Goal: Task Accomplishment & Management: Manage account settings

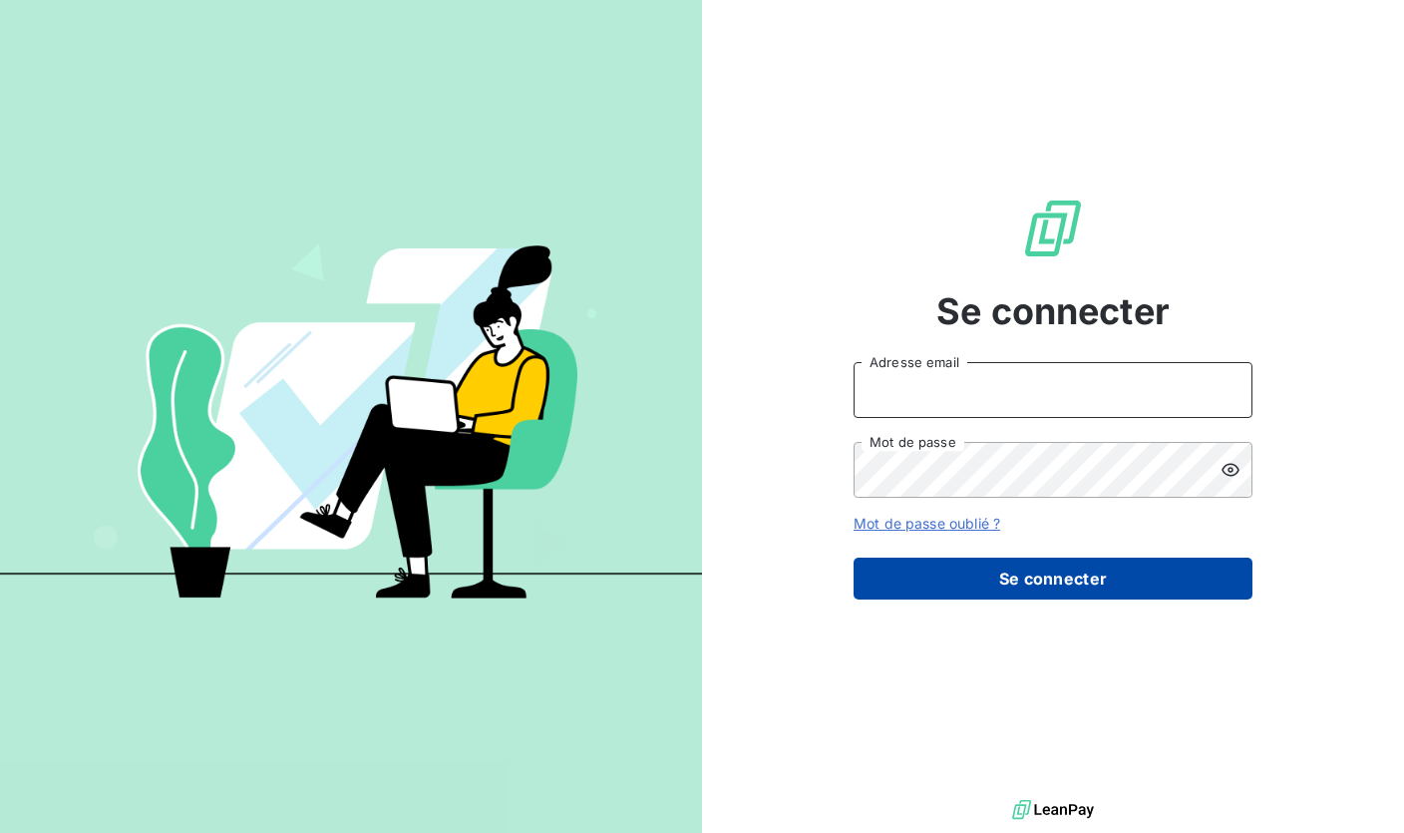
type input "lea.soriano@paid.fr"
click at [1021, 581] on button "Se connecter" at bounding box center [1053, 578] width 399 height 42
click at [1040, 579] on button "Se connecter" at bounding box center [1053, 578] width 399 height 42
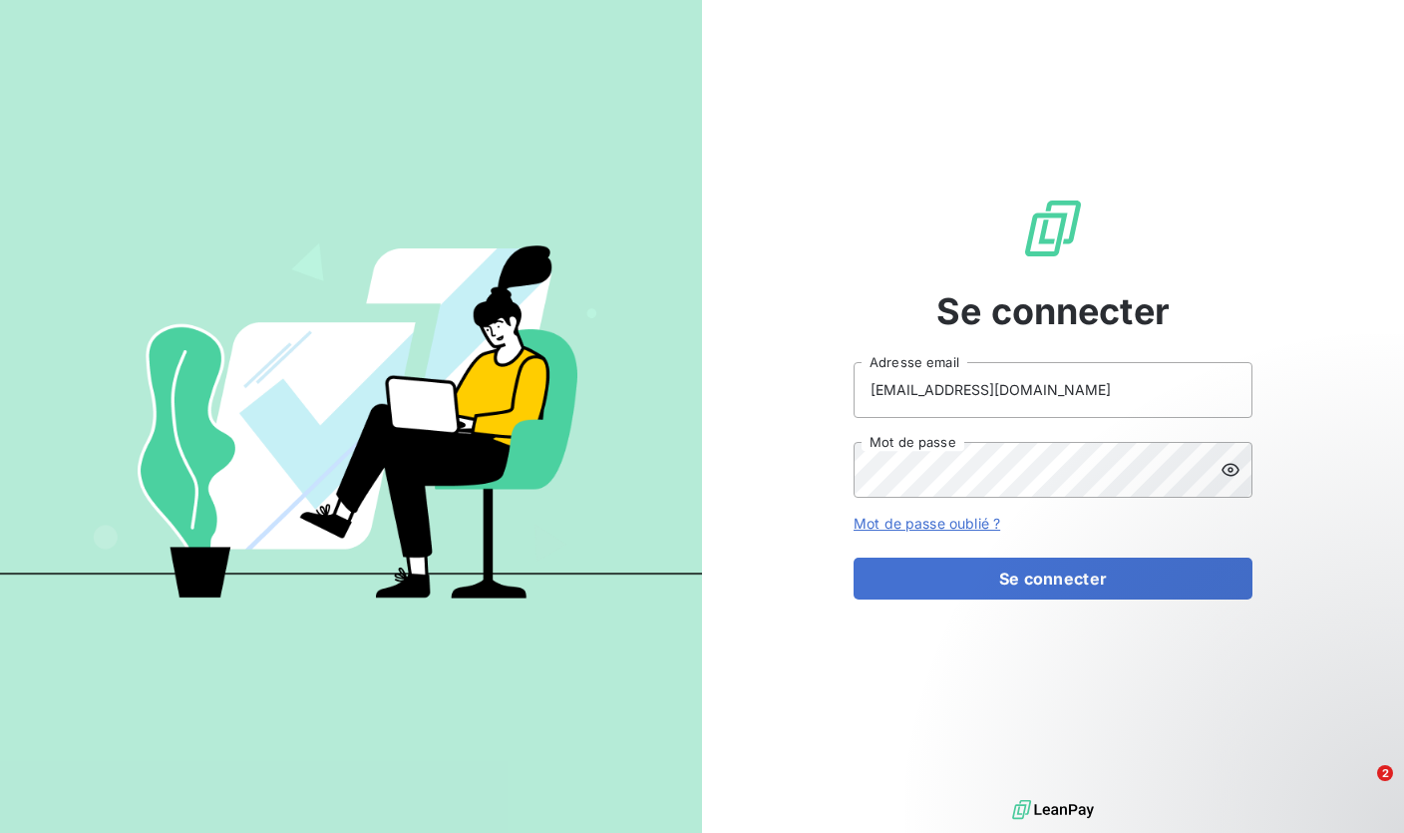
click at [1230, 471] on icon at bounding box center [1231, 469] width 18 height 13
click at [719, 239] on div "Se connecter lea.soriano@paid.fr Adresse email Mot de passe Mot de passe oublié…" at bounding box center [1053, 397] width 702 height 795
